Goal: Complete application form

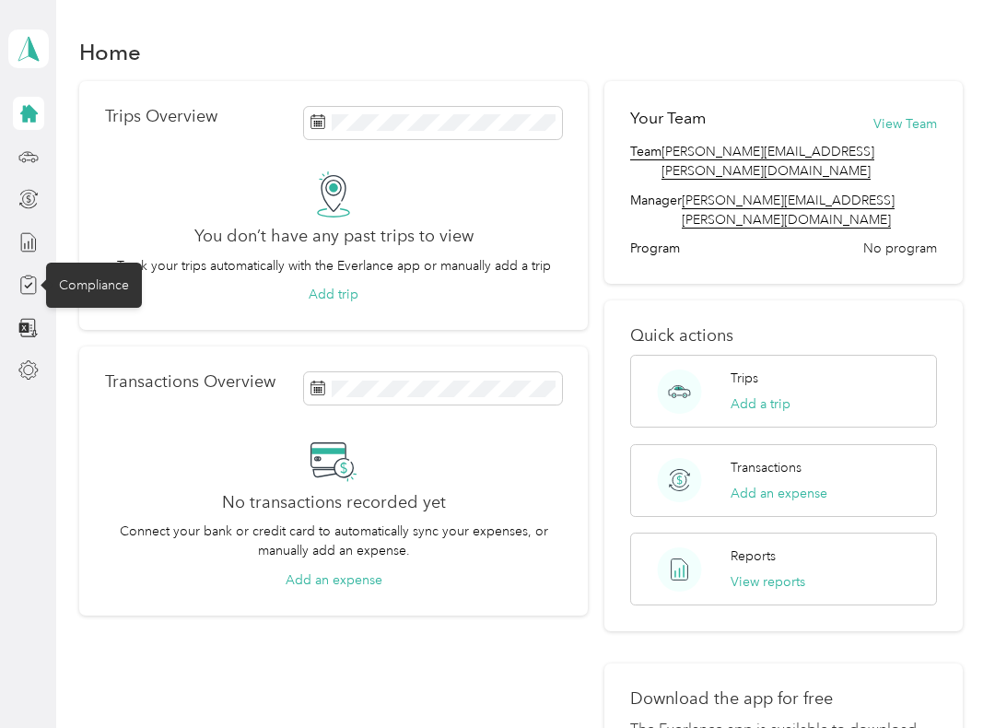
click at [98, 288] on div "Compliance" at bounding box center [94, 285] width 96 height 45
click at [70, 282] on div "Compliance" at bounding box center [94, 285] width 96 height 45
click at [28, 286] on icon at bounding box center [28, 285] width 20 height 20
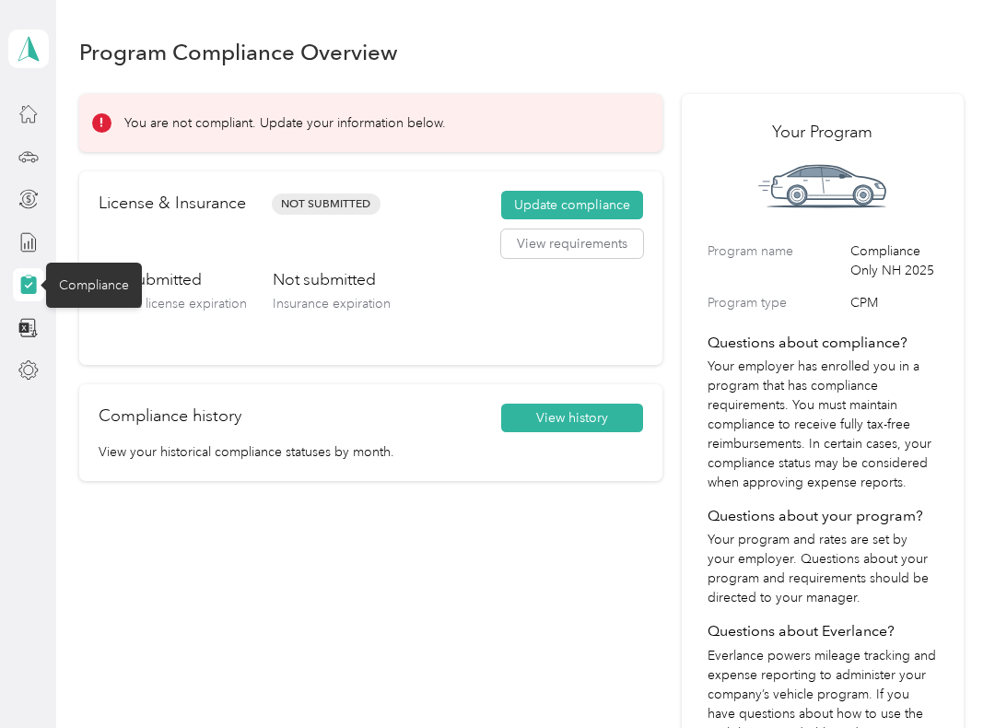
click at [543, 199] on button "Update compliance" at bounding box center [572, 205] width 142 height 29
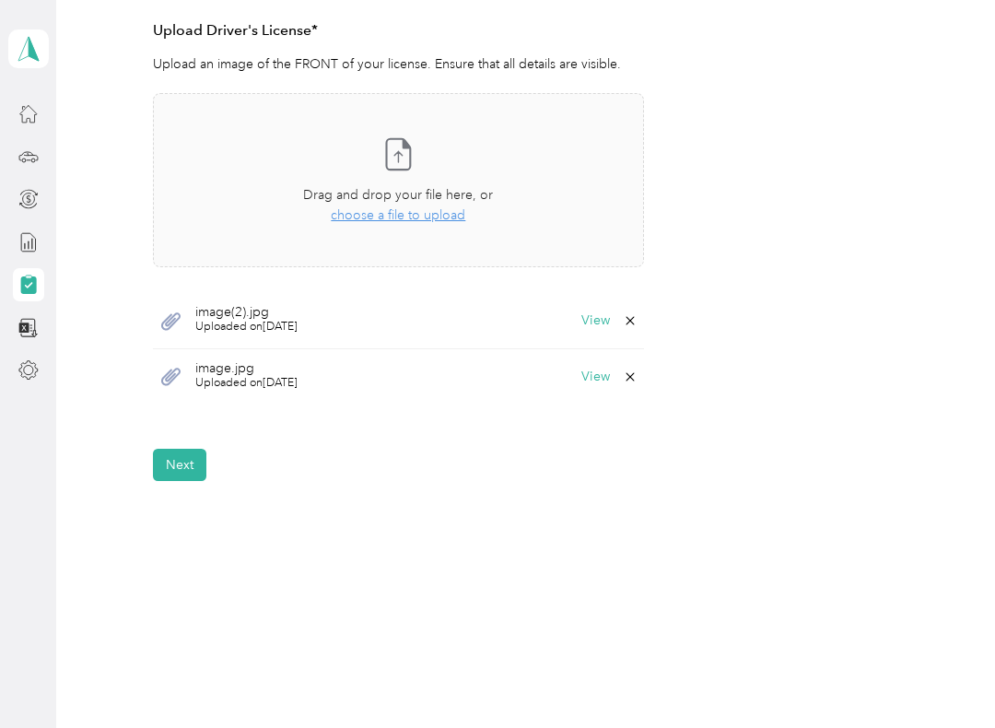
scroll to position [514, 0]
click at [173, 459] on button "Next" at bounding box center [179, 466] width 53 height 32
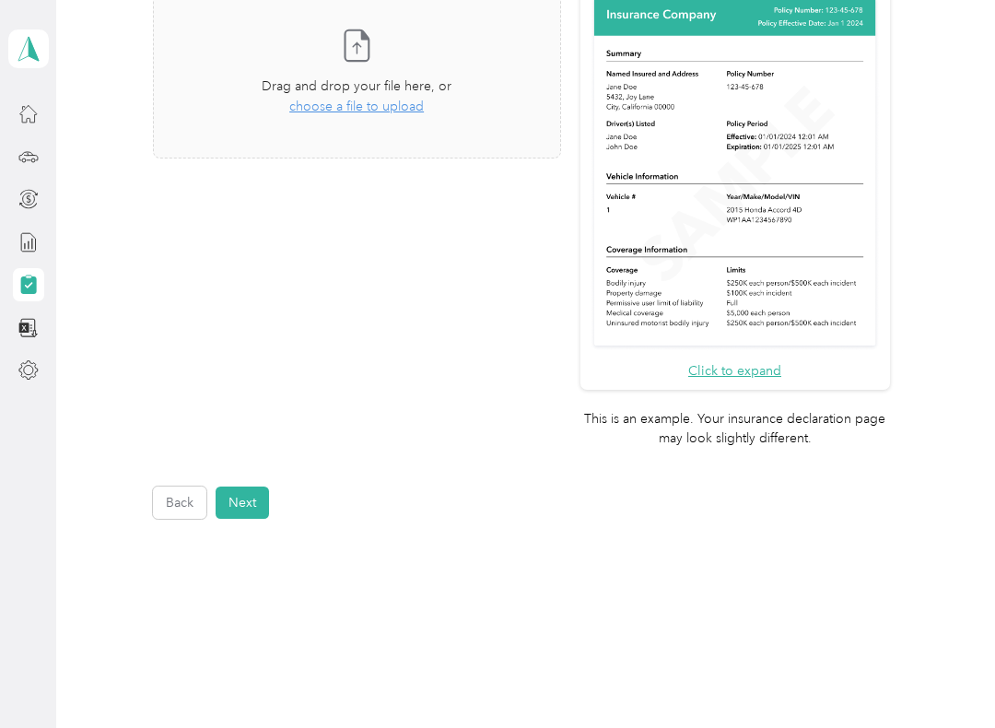
scroll to position [540, 0]
